Goal: Transaction & Acquisition: Book appointment/travel/reservation

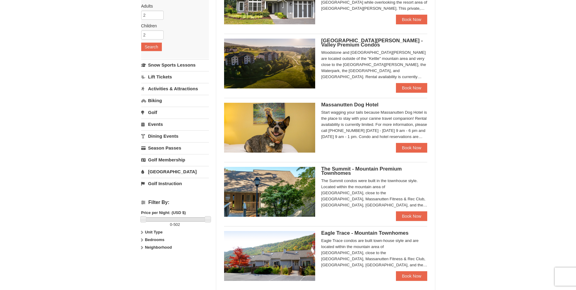
scroll to position [182, 0]
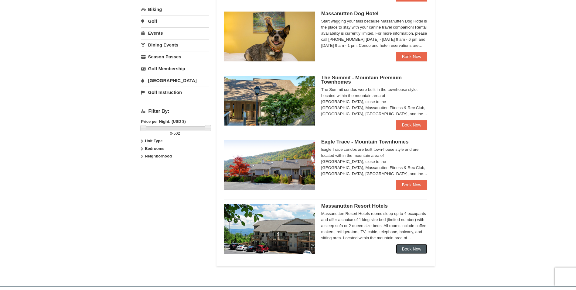
click at [407, 248] on link "Book Now" at bounding box center [412, 249] width 32 height 10
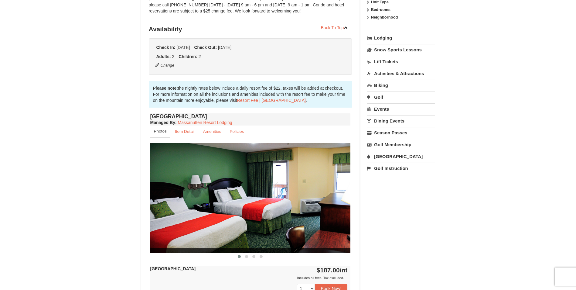
scroll to position [121, 0]
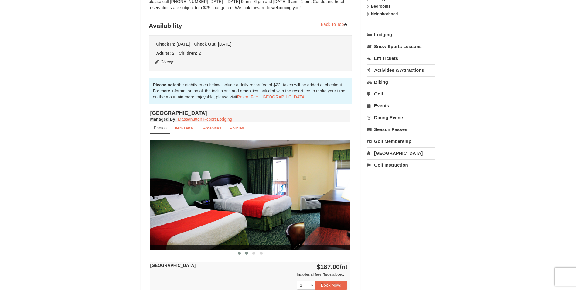
click at [245, 254] on span at bounding box center [246, 252] width 3 height 3
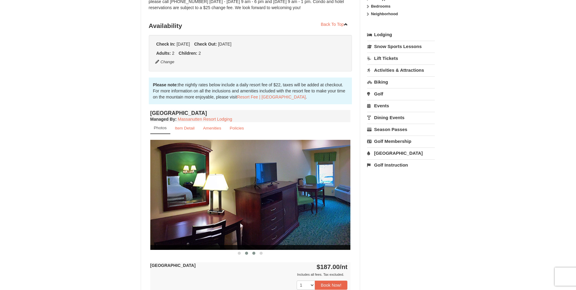
click at [253, 253] on span at bounding box center [253, 252] width 3 height 3
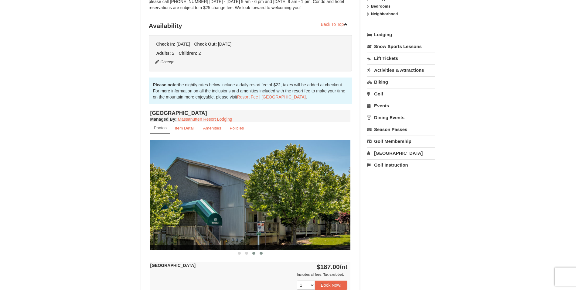
click at [261, 253] on span at bounding box center [261, 252] width 3 height 3
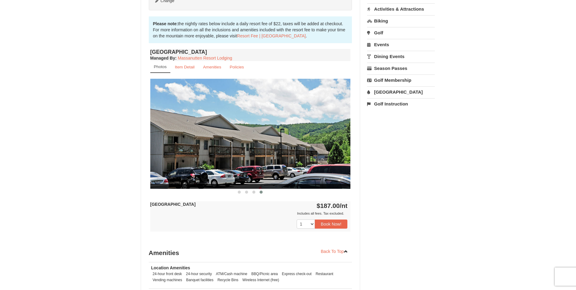
scroll to position [213, 0]
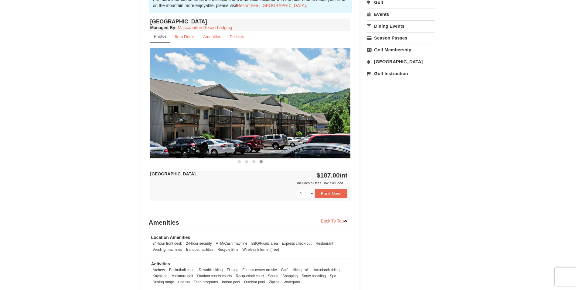
click at [381, 165] on div "Book from $187.00! 1822 Resort Drive, Massanutten, VA Availability Amenities Po…" at bounding box center [288, 88] width 294 height 482
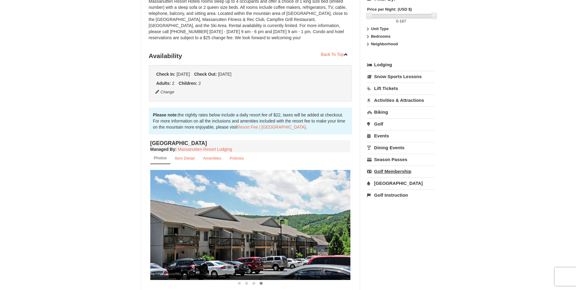
scroll to position [182, 0]
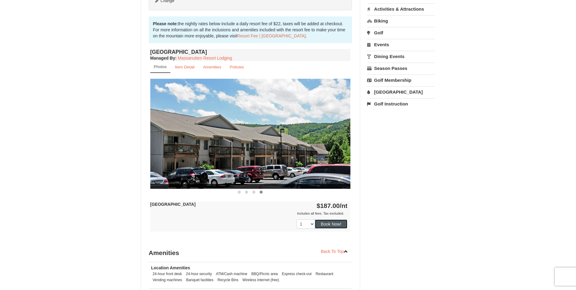
click at [339, 226] on button "Book Now!" at bounding box center [331, 223] width 33 height 9
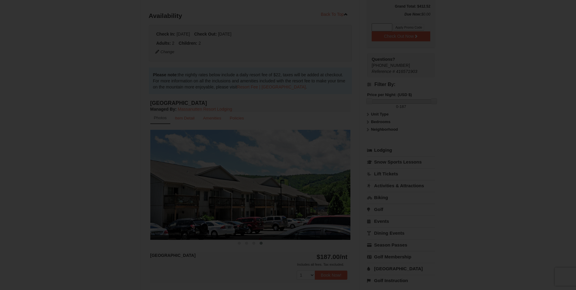
scroll to position [59, 0]
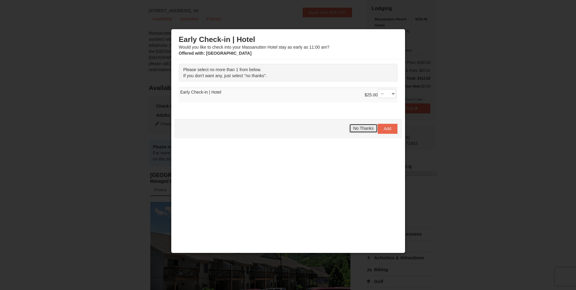
click at [367, 130] on span "No Thanks" at bounding box center [363, 128] width 20 height 5
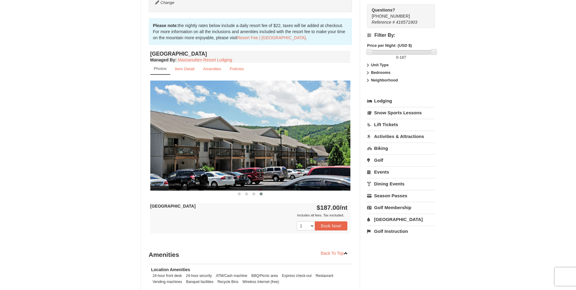
scroll to position [121, 0]
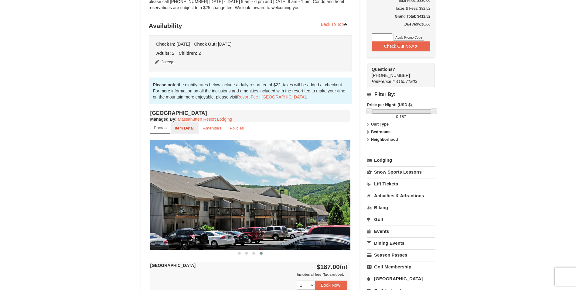
click at [190, 132] on link "Item Detail" at bounding box center [185, 128] width 28 height 12
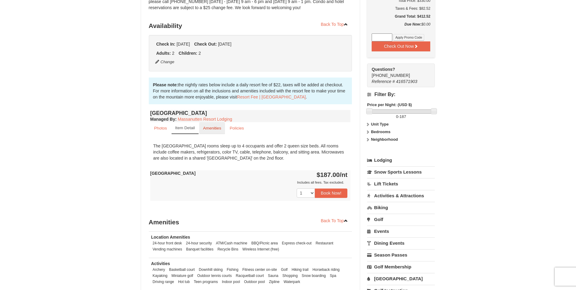
click at [205, 130] on link "Amenities" at bounding box center [212, 128] width 26 height 12
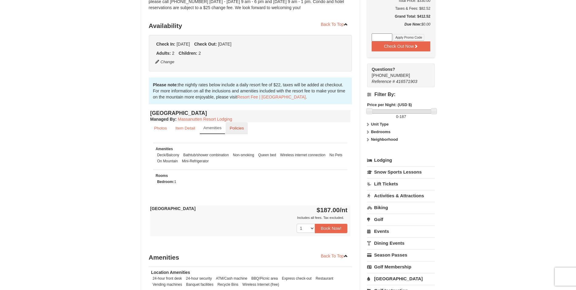
click at [232, 130] on small "Policies" at bounding box center [237, 128] width 14 height 5
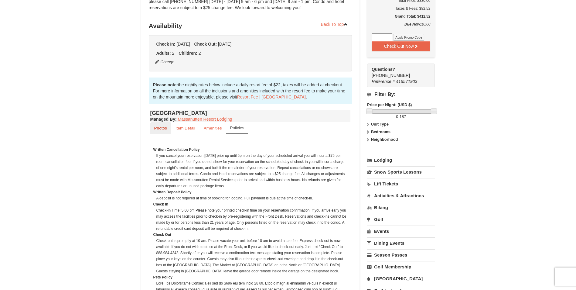
click at [163, 128] on small "Photos" at bounding box center [160, 128] width 13 height 5
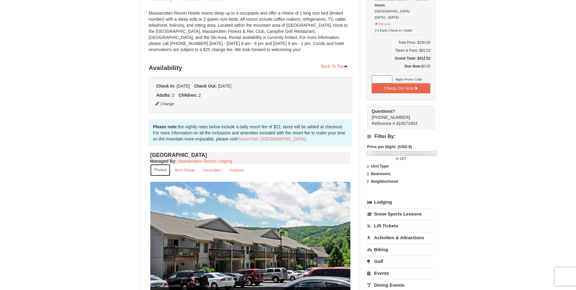
scroll to position [152, 0]
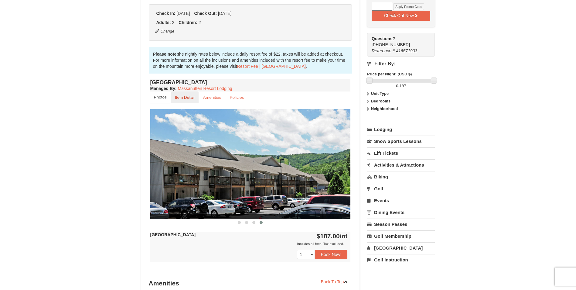
click at [189, 95] on small "Item Detail" at bounding box center [185, 97] width 20 height 5
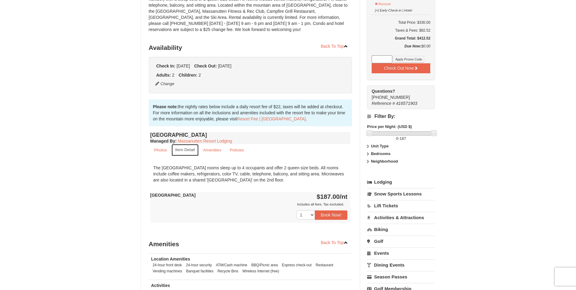
scroll to position [91, 0]
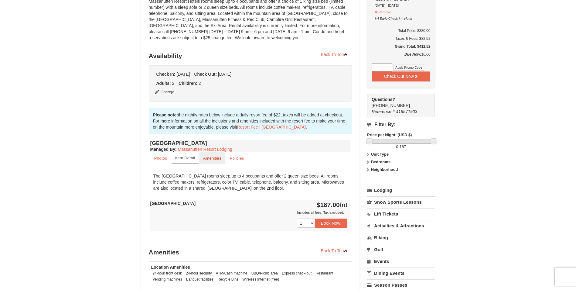
click at [207, 158] on small "Amenities" at bounding box center [212, 158] width 18 height 5
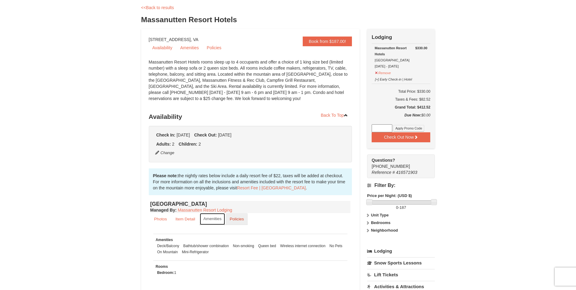
scroll to position [0, 0]
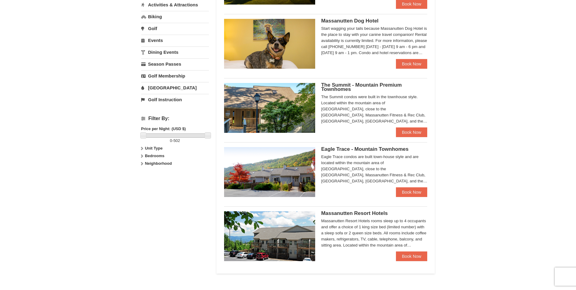
scroll to position [152, 0]
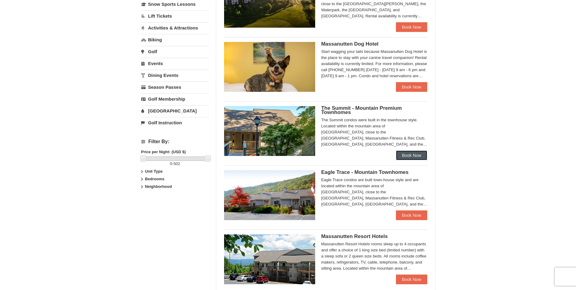
click at [404, 153] on link "Book Now" at bounding box center [412, 155] width 32 height 10
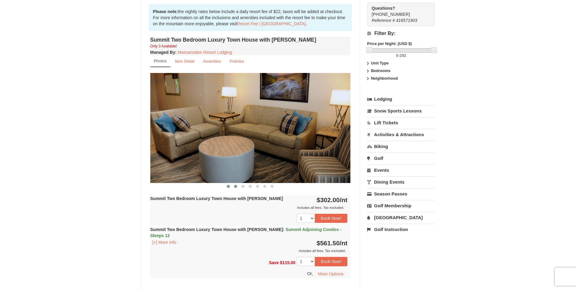
click at [234, 185] on button at bounding box center [235, 186] width 7 height 6
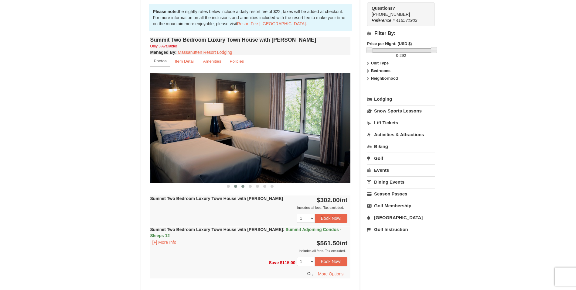
click at [242, 185] on span at bounding box center [242, 186] width 3 height 3
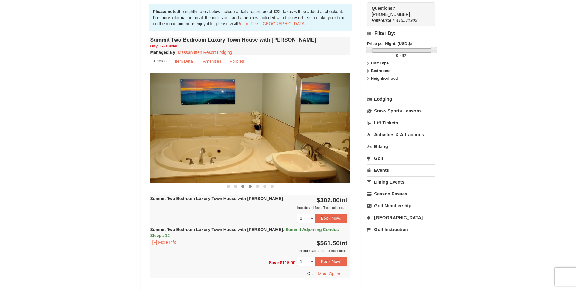
click at [250, 186] on span at bounding box center [250, 186] width 3 height 3
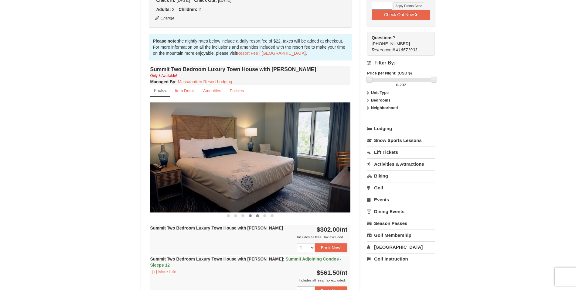
click at [258, 186] on img at bounding box center [250, 157] width 200 height 110
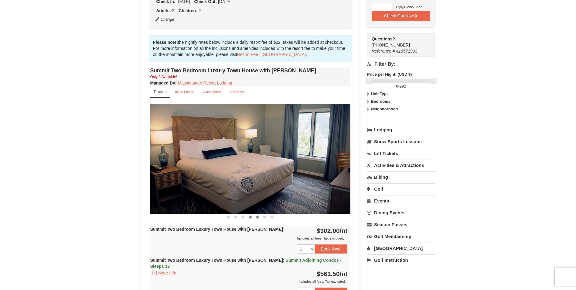
click at [257, 216] on span at bounding box center [257, 216] width 3 height 3
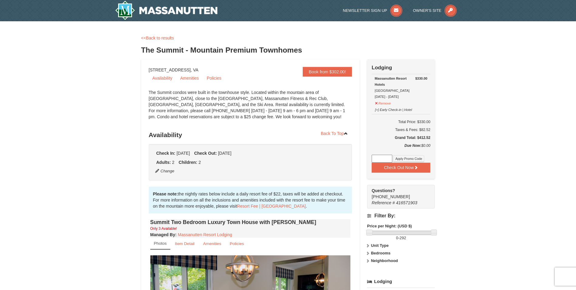
scroll to position [30, 0]
